Goal: Task Accomplishment & Management: Use online tool/utility

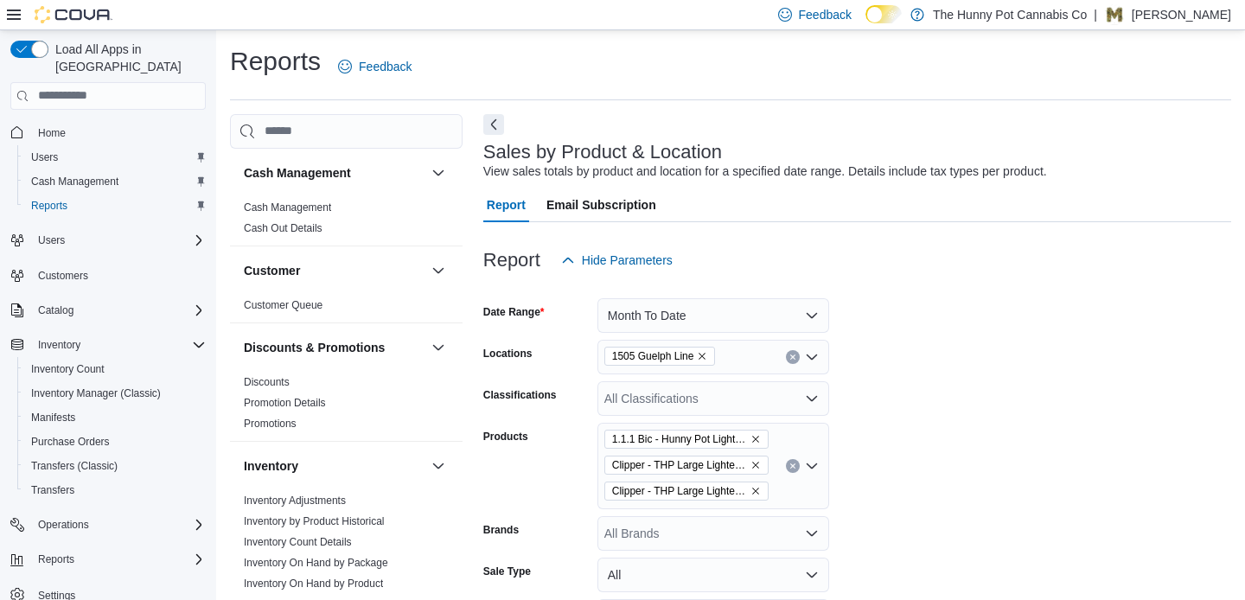
click at [924, 362] on form "Date Range Month To Date Locations 1505 Guelph Line Classifications All Classif…" at bounding box center [857, 501] width 748 height 446
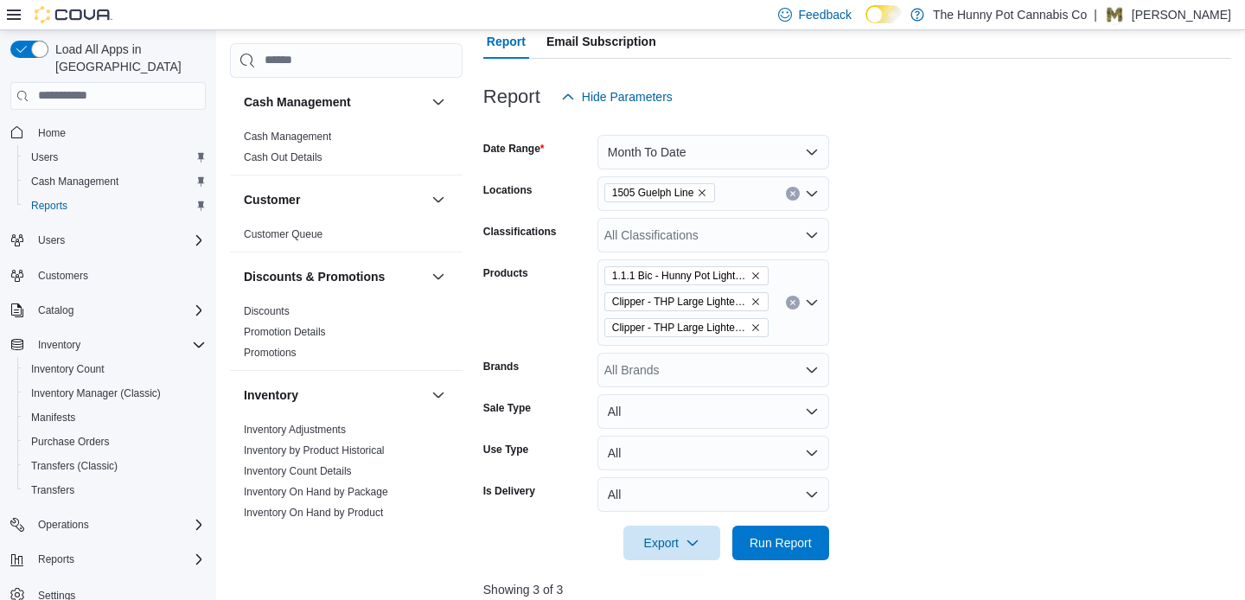
scroll to position [173, 0]
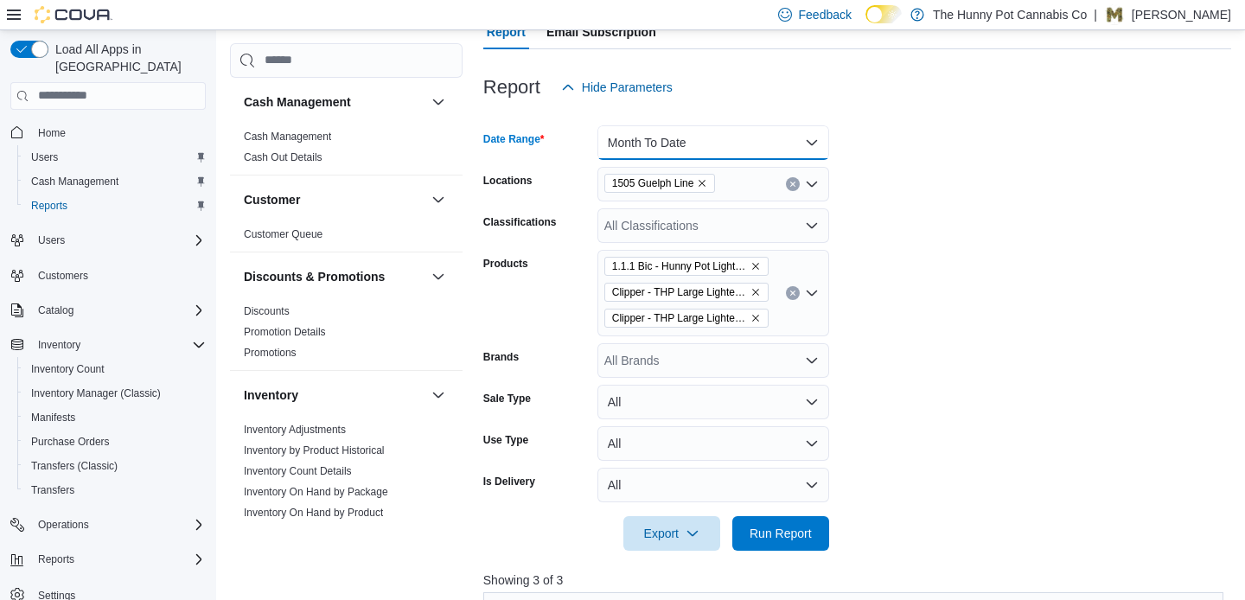
click at [793, 138] on button "Month To Date" at bounding box center [713, 142] width 232 height 35
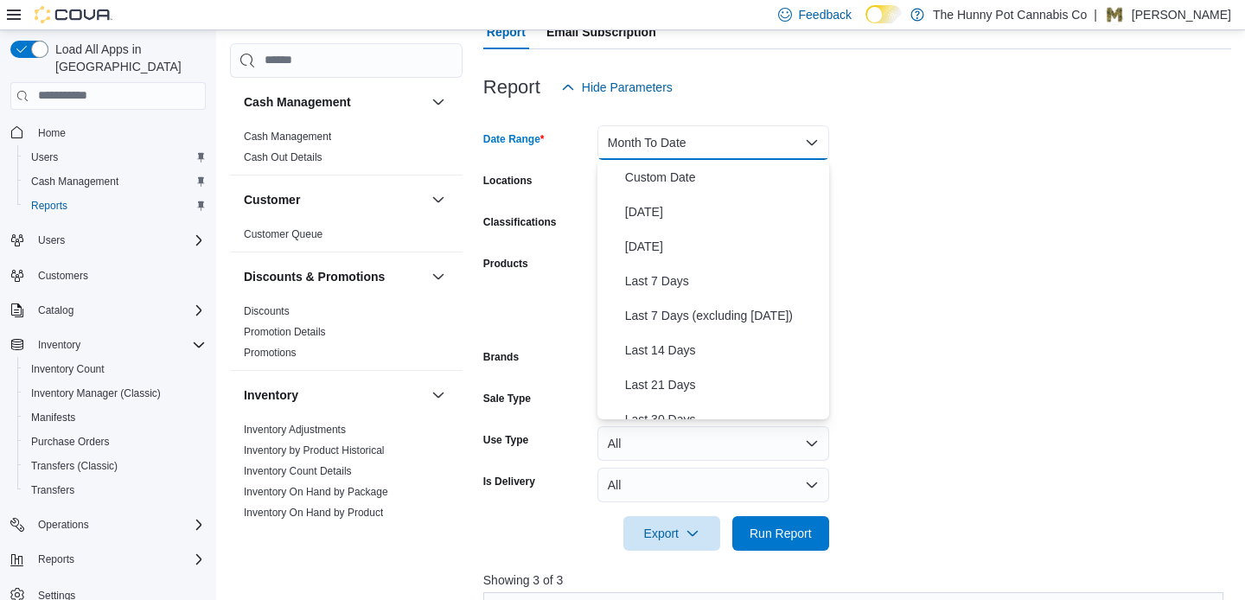
scroll to position [259, 0]
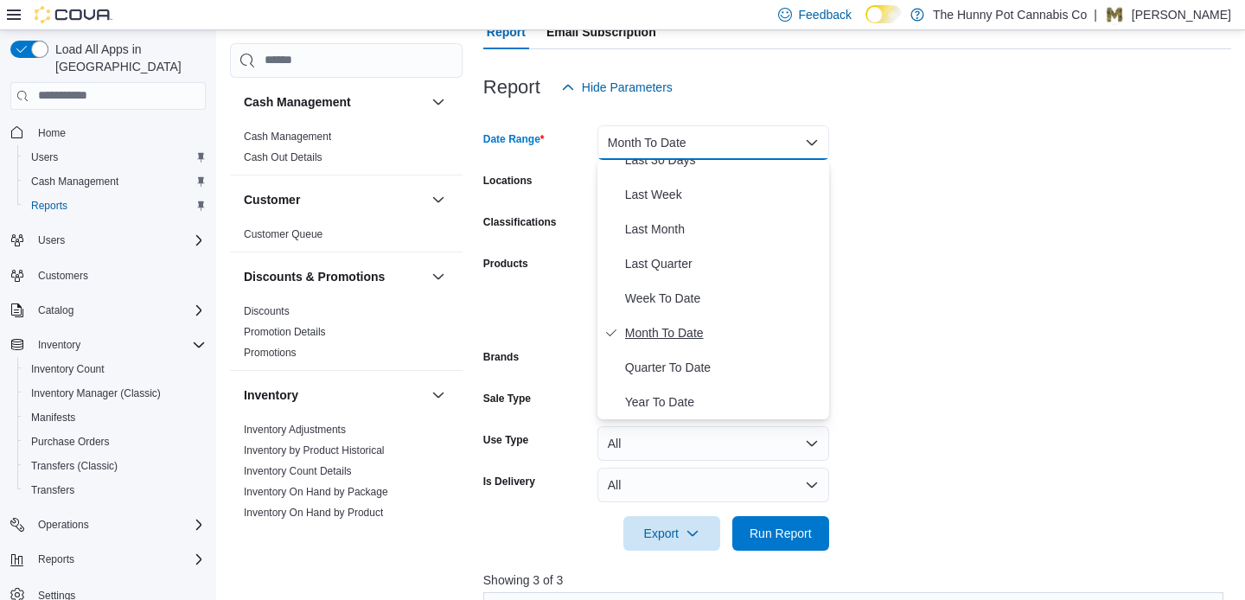
click at [707, 337] on span "Month To Date" at bounding box center [723, 332] width 197 height 21
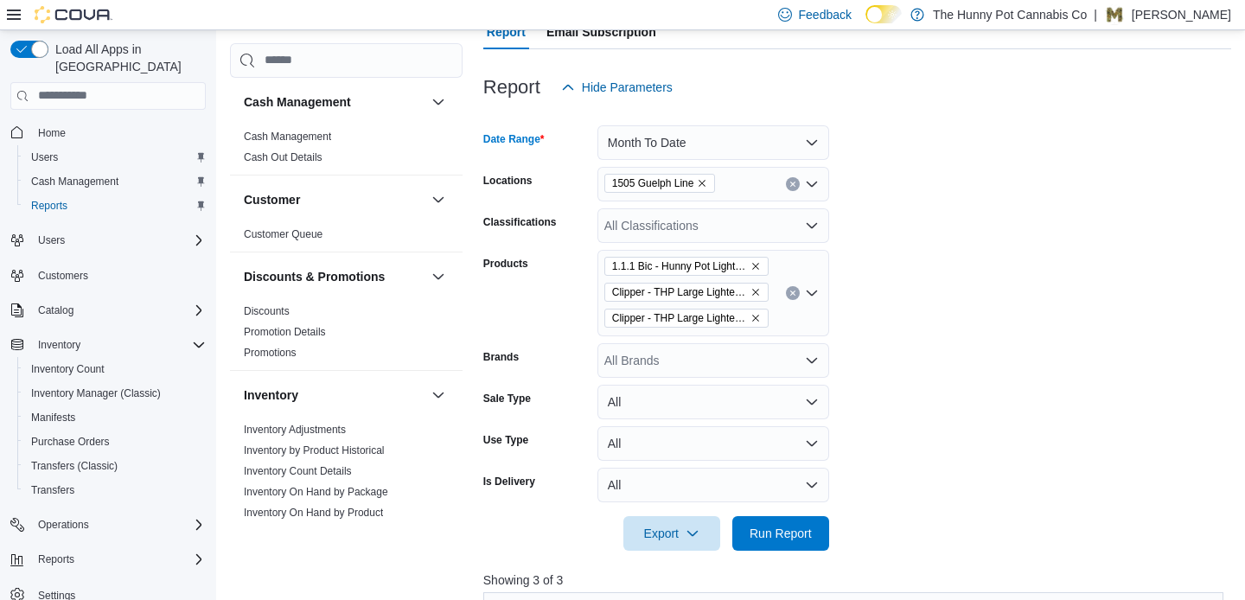
click at [956, 369] on form "Date Range Month To Date Locations 1505 Guelph Line Classifications All Classif…" at bounding box center [857, 328] width 748 height 446
click at [774, 539] on span "Run Report" at bounding box center [781, 532] width 62 height 17
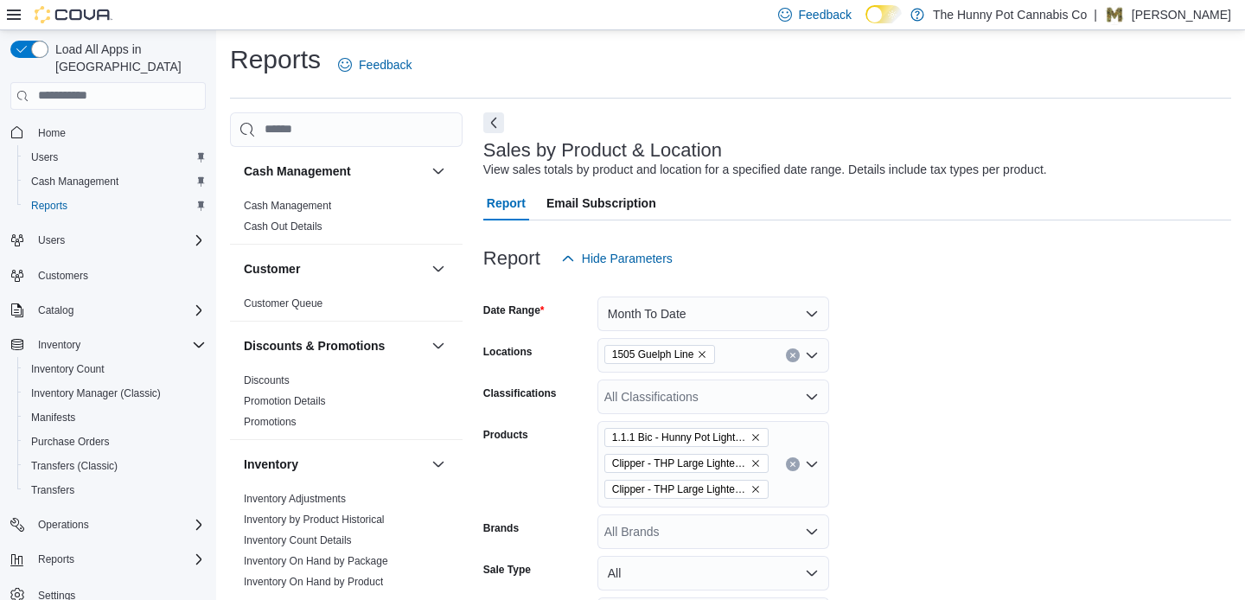
scroll to position [0, 0]
